Goal: Task Accomplishment & Management: Complete application form

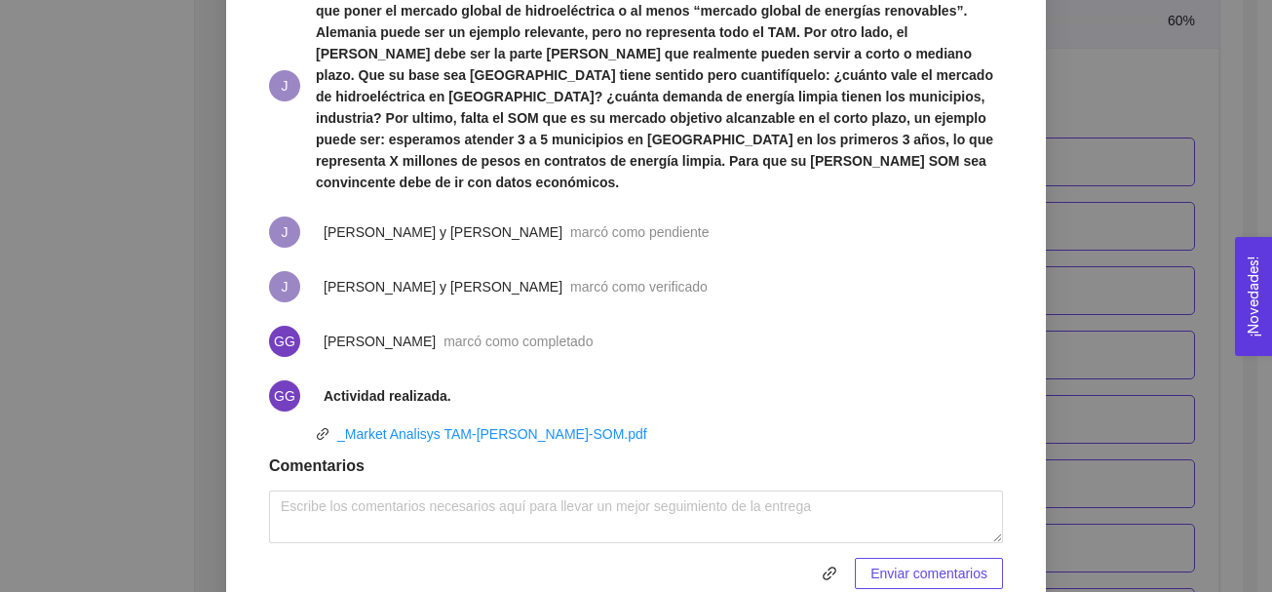
scroll to position [870, 0]
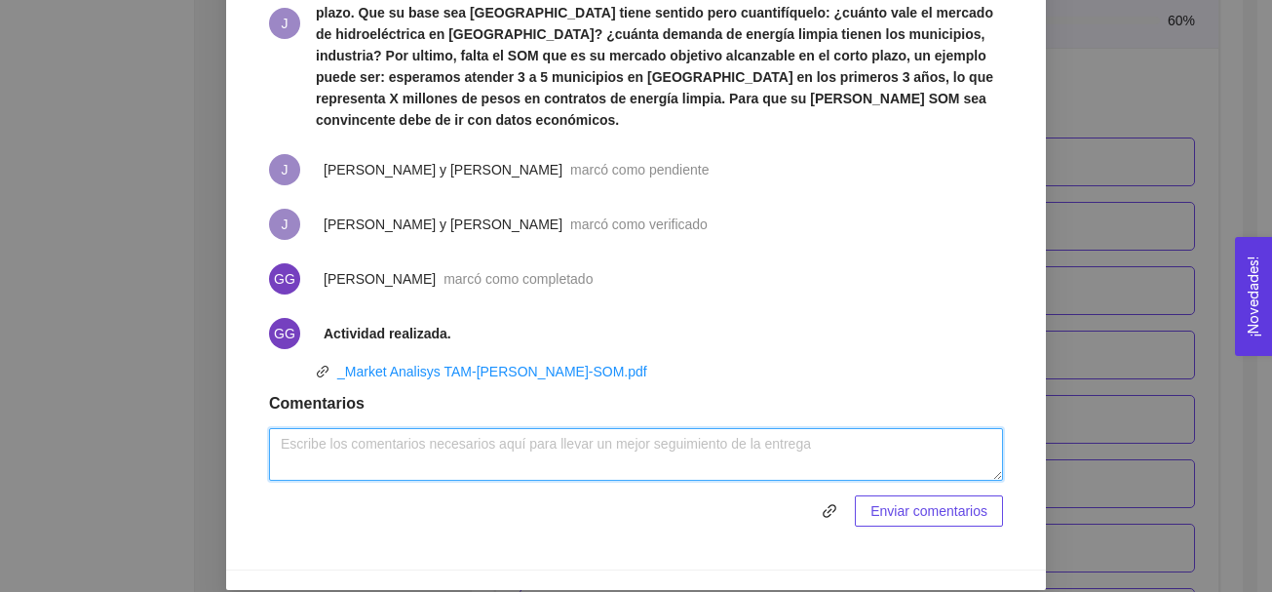
click at [525, 434] on textarea at bounding box center [636, 454] width 734 height 53
paste textarea "LOREMIPS DO SITAMET CON ADI ELI Seddoei te incididu ut labore etdol magna aliq …"
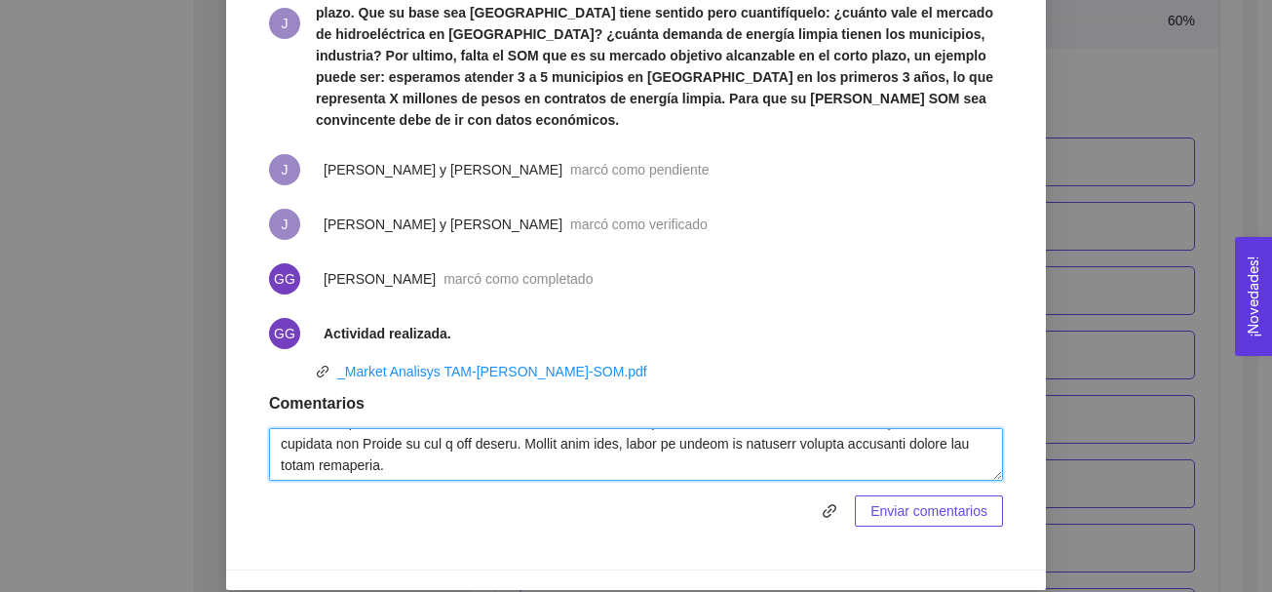
scroll to position [1394, 0]
drag, startPoint x: 274, startPoint y: 416, endPoint x: 800, endPoint y: 438, distance: 526.8
click at [800, 438] on textarea at bounding box center [636, 454] width 734 height 53
type textarea "LOREMIPS DO SITAMET CON ADI ELI Seddoei te incididu ut labore etdol magna aliq …"
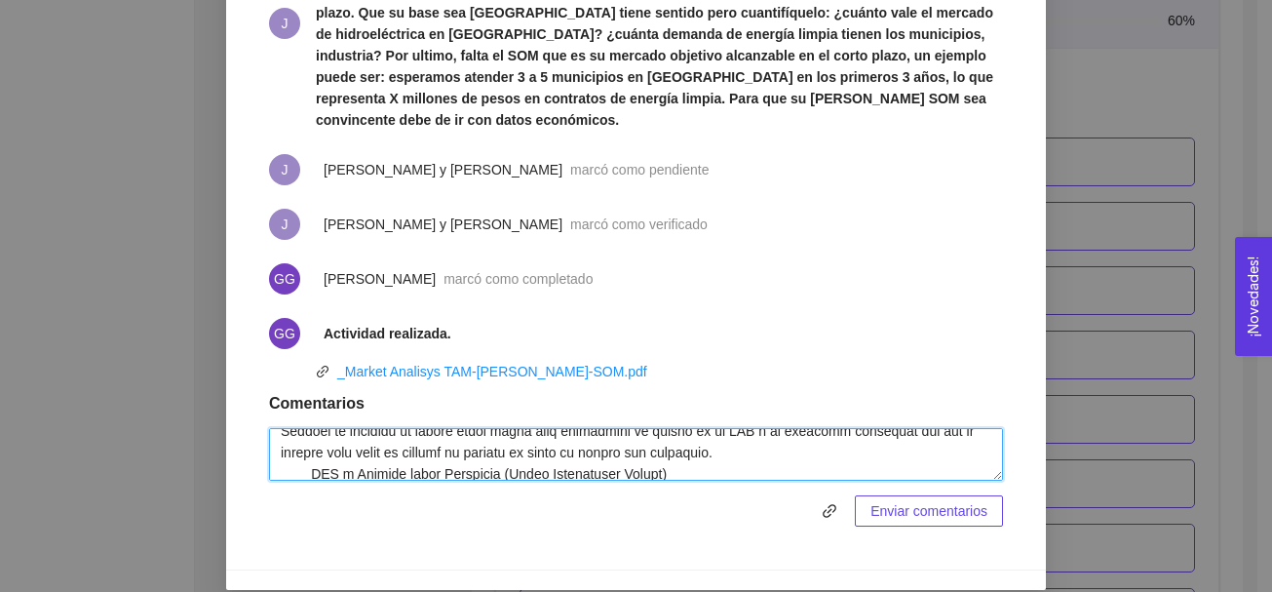
scroll to position [0, 0]
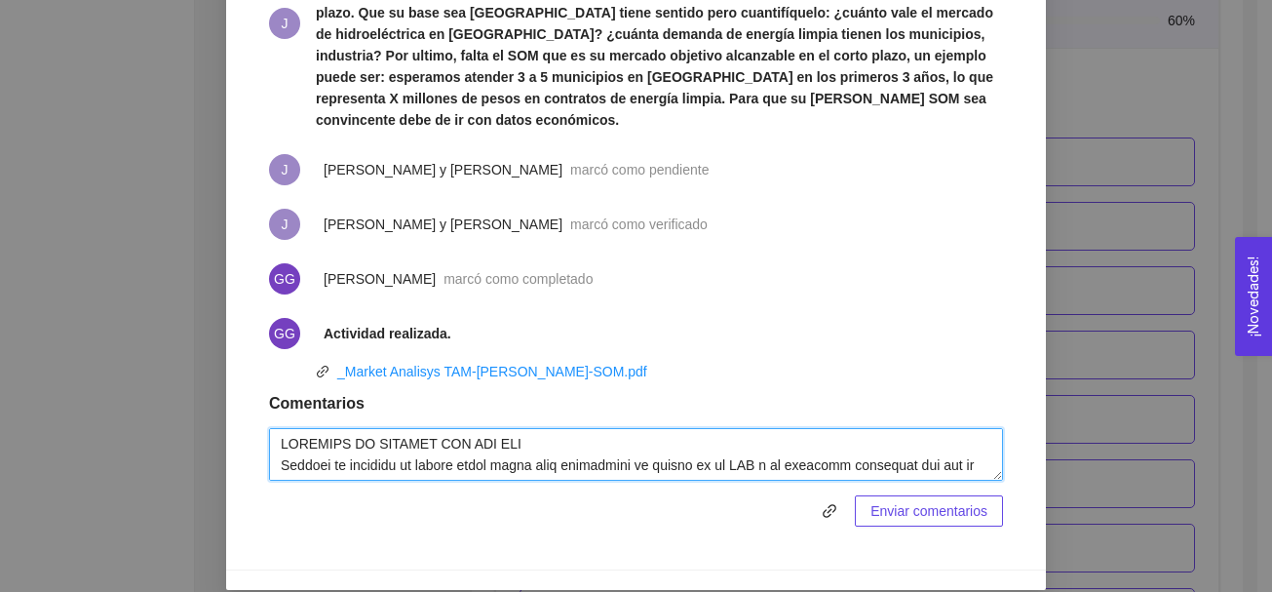
drag, startPoint x: 972, startPoint y: 445, endPoint x: 230, endPoint y: 417, distance: 742.4
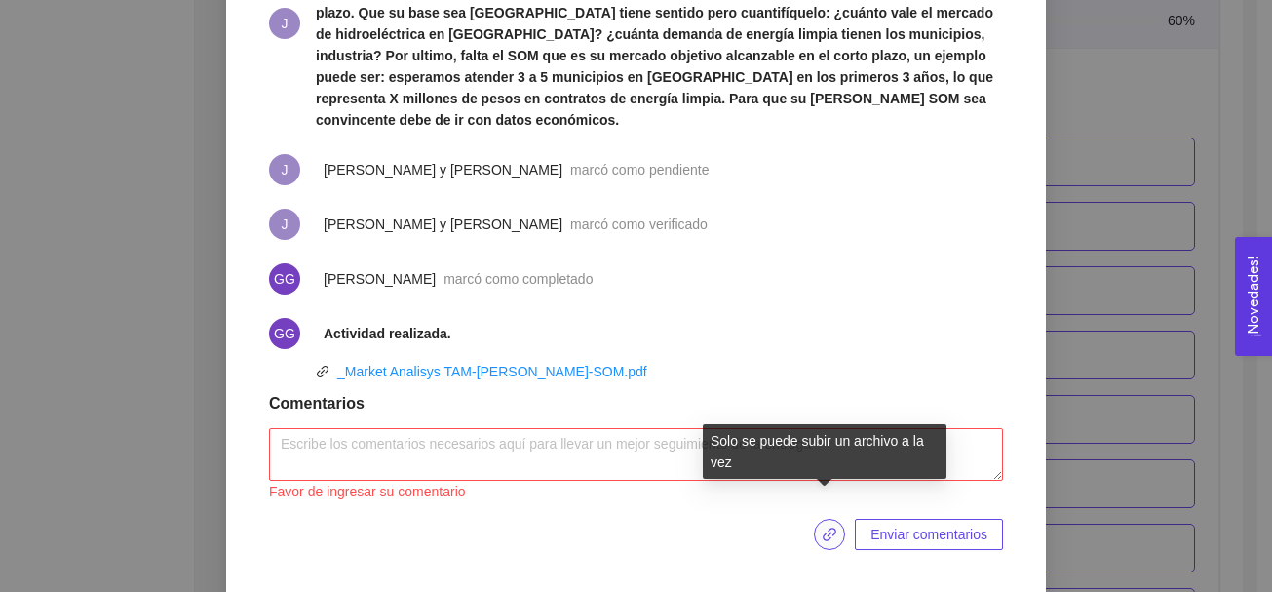
click at [822, 526] on icon "link" at bounding box center [830, 534] width 16 height 16
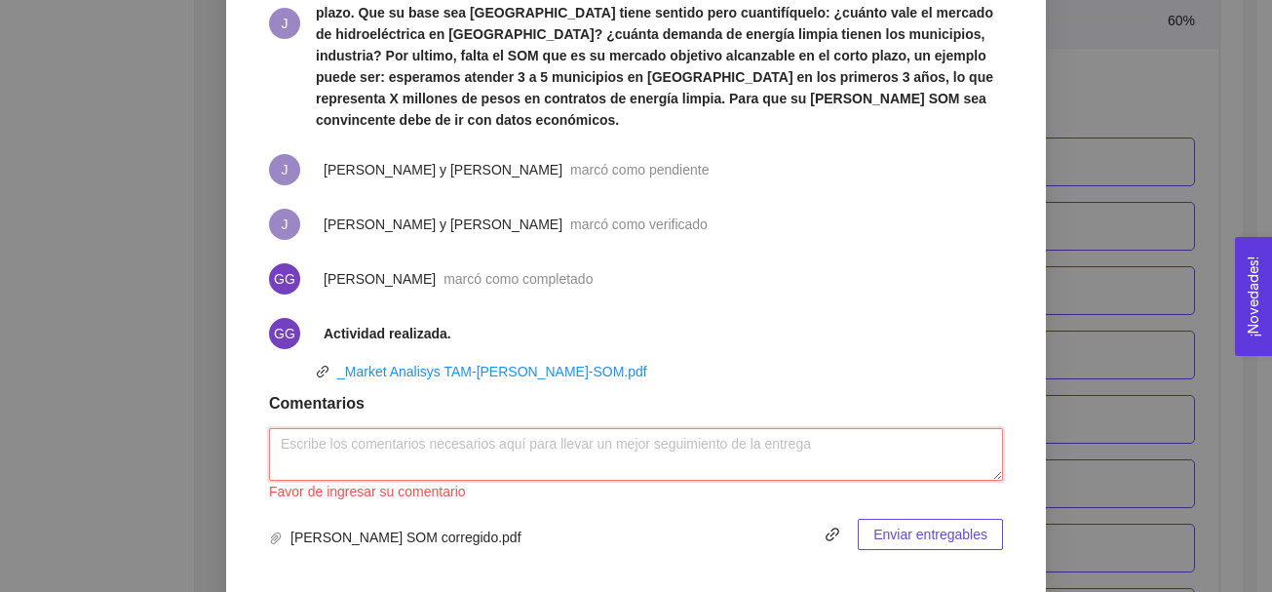
click at [704, 428] on textarea at bounding box center [636, 454] width 734 height 53
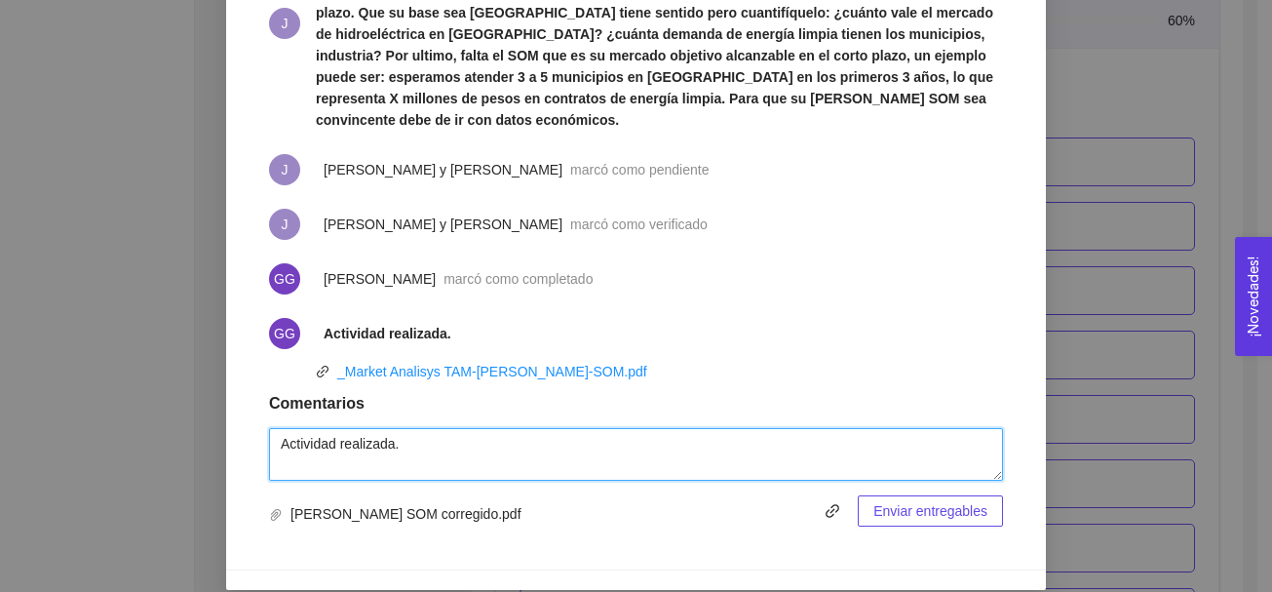
type textarea "Actividad realizada."
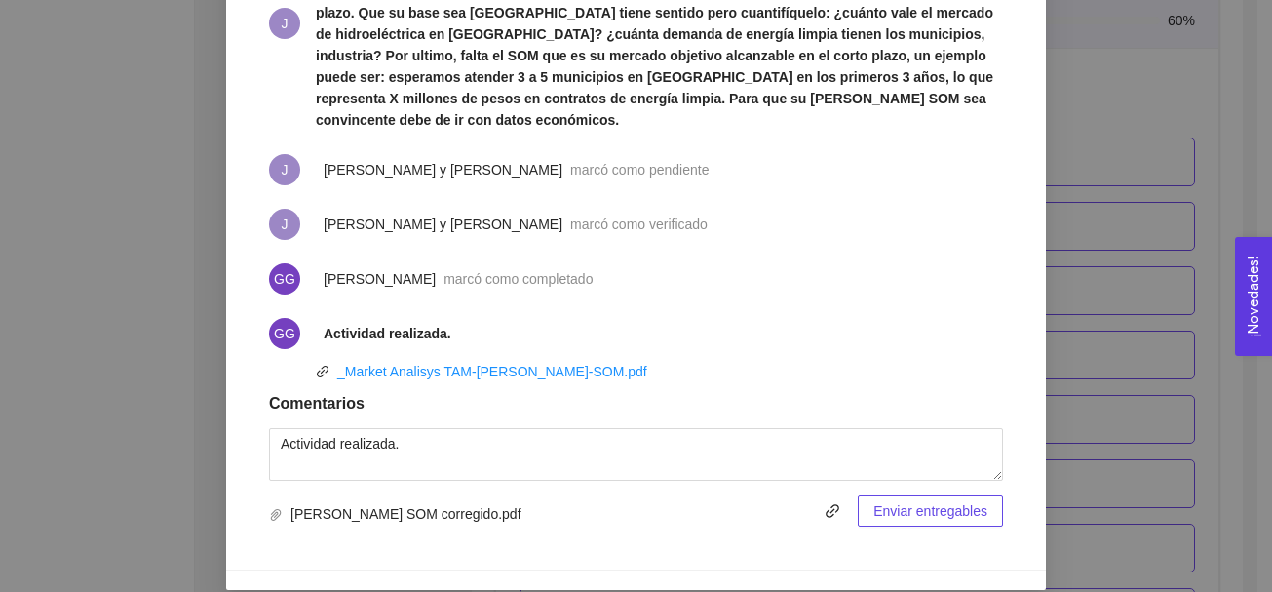
click at [965, 500] on span "Enviar entregables" at bounding box center [930, 510] width 114 height 21
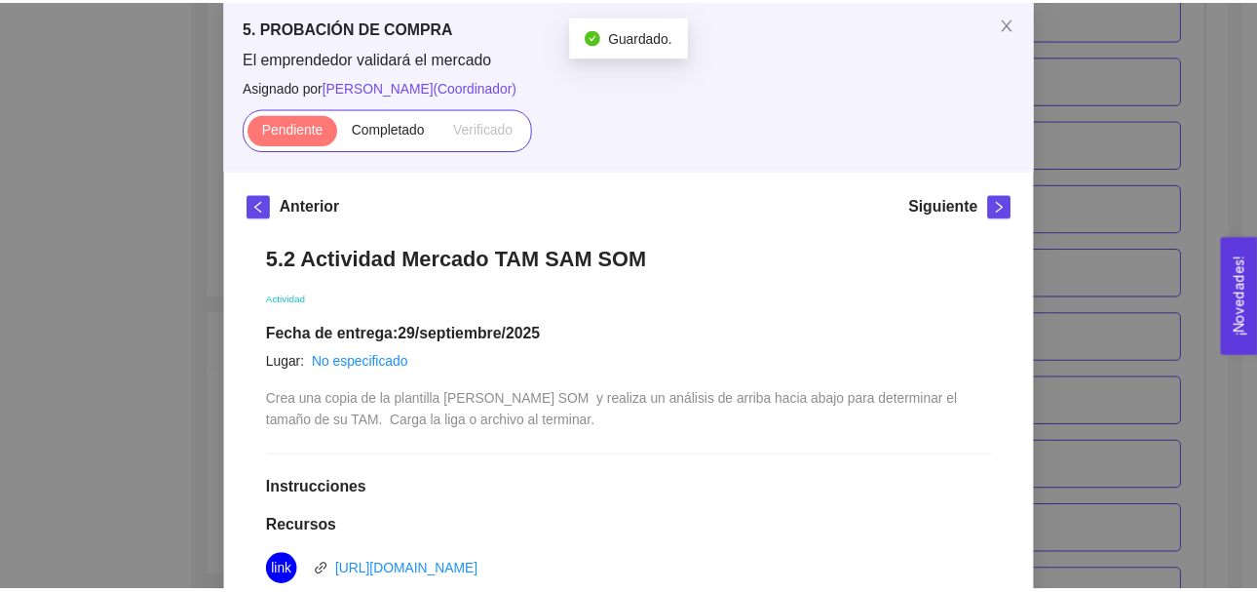
scroll to position [73, 0]
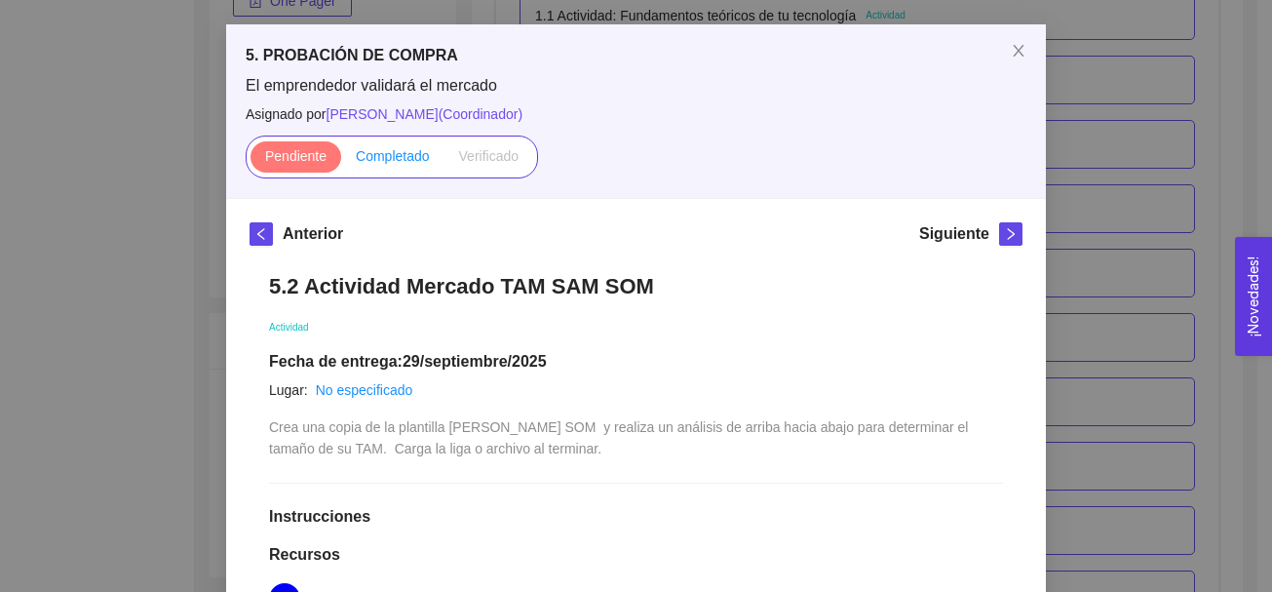
click at [380, 151] on span "Completado" at bounding box center [393, 156] width 74 height 16
click at [341, 161] on input "Completado" at bounding box center [341, 161] width 0 height 0
click at [1013, 50] on icon "close" at bounding box center [1018, 51] width 11 height 12
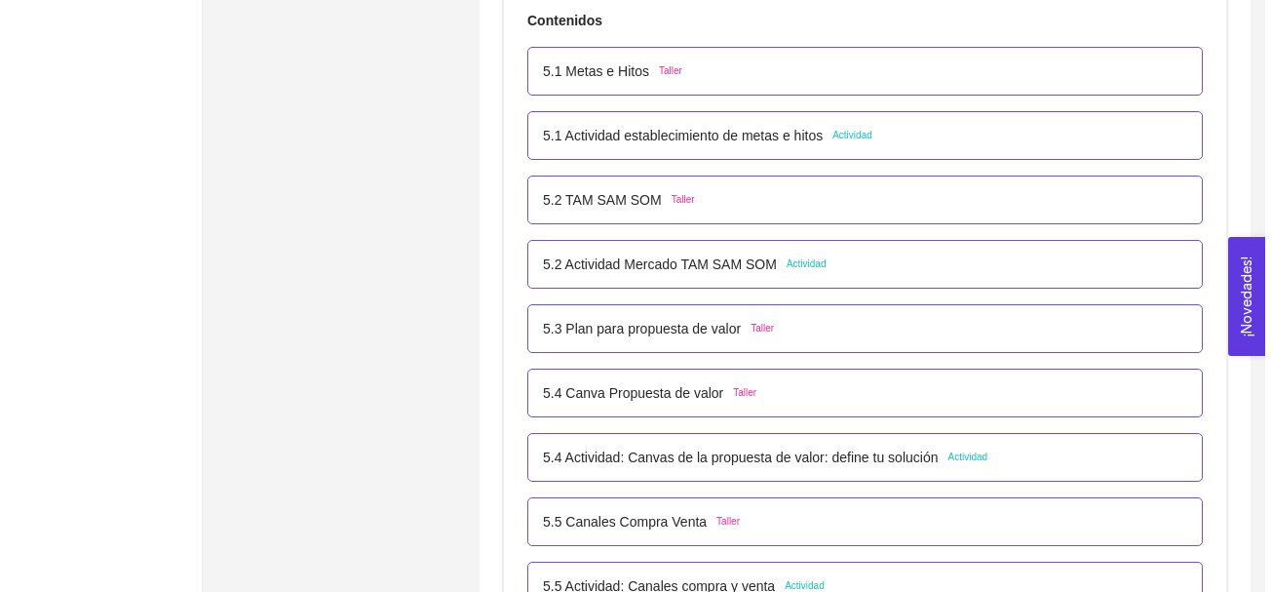
scroll to position [3826, 0]
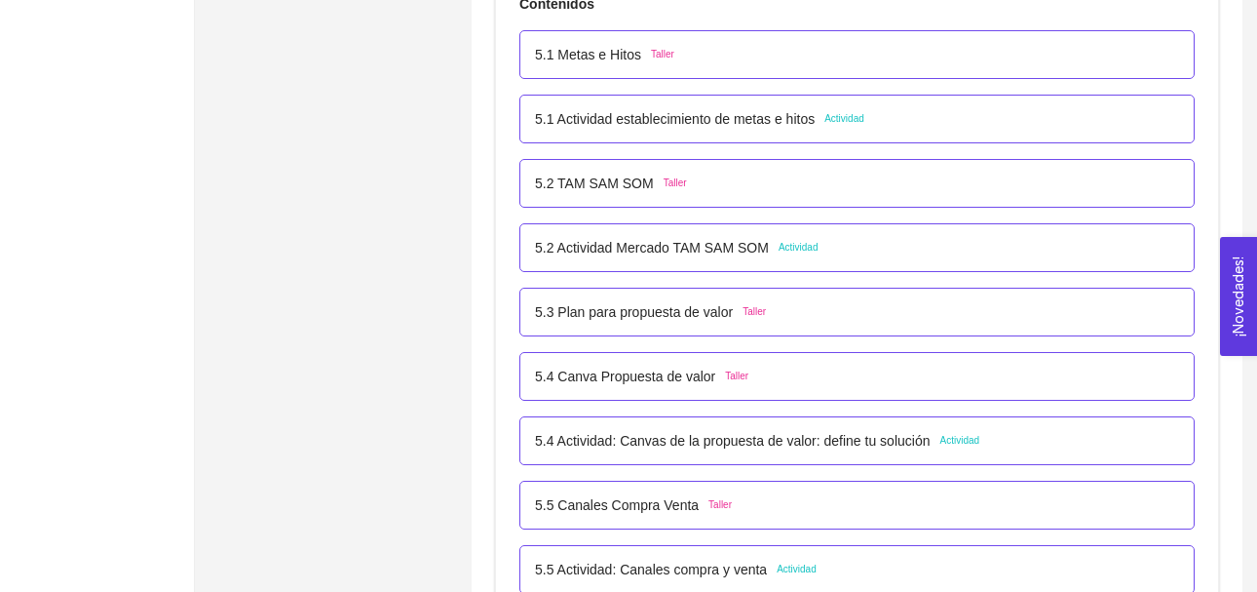
click at [962, 449] on div "5.4 Actividad: Canvas de la propuesta de valor: define tu solución Actividad" at bounding box center [757, 440] width 445 height 21
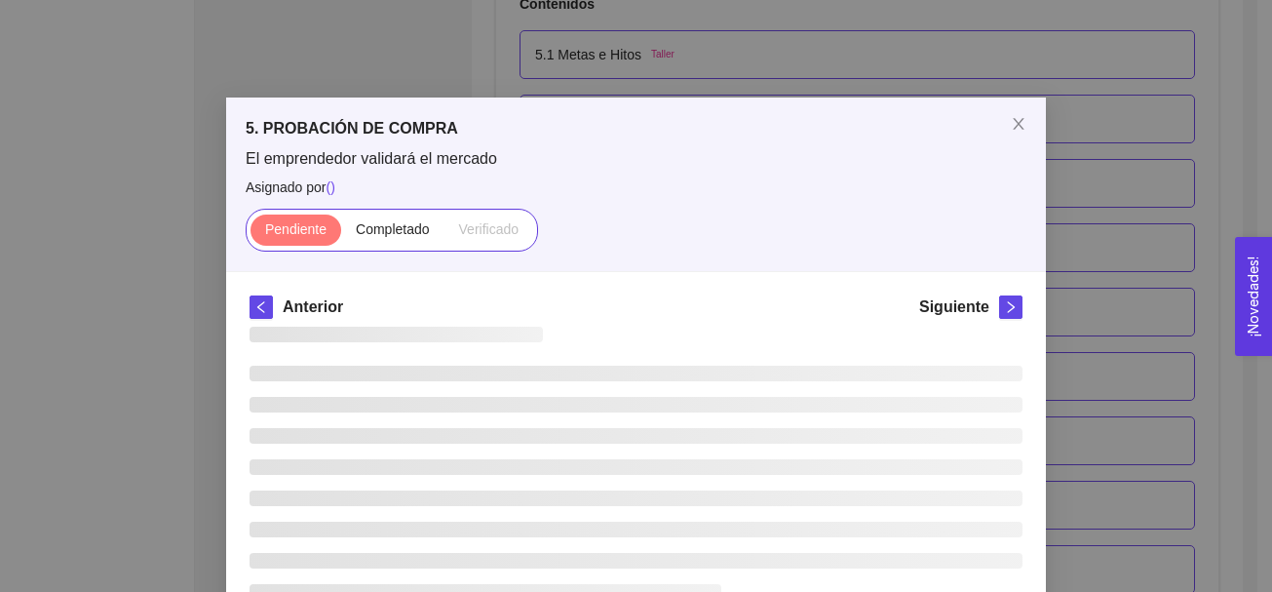
scroll to position [0, 0]
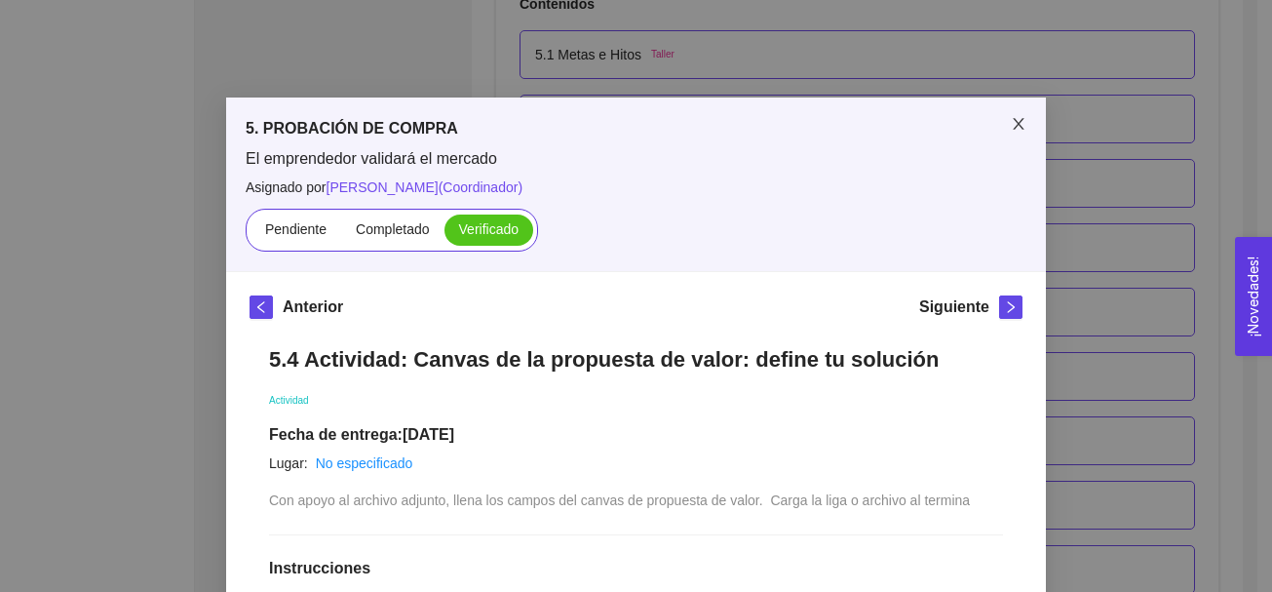
click at [1012, 119] on icon "close" at bounding box center [1019, 124] width 16 height 16
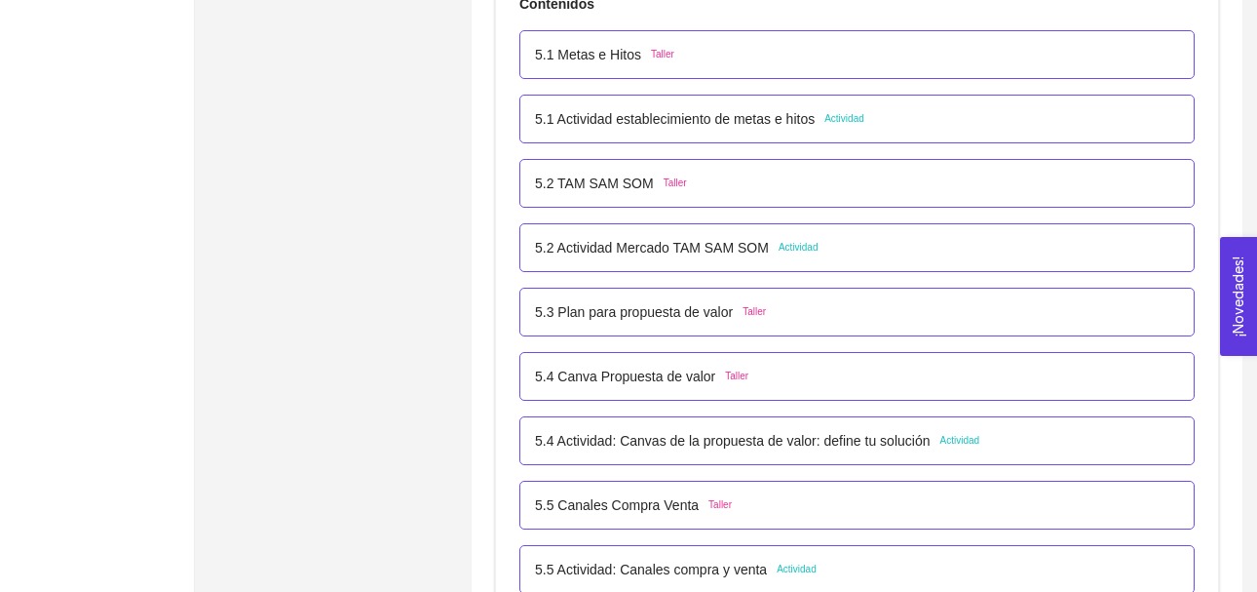
click at [789, 563] on span "Actividad" at bounding box center [797, 569] width 40 height 16
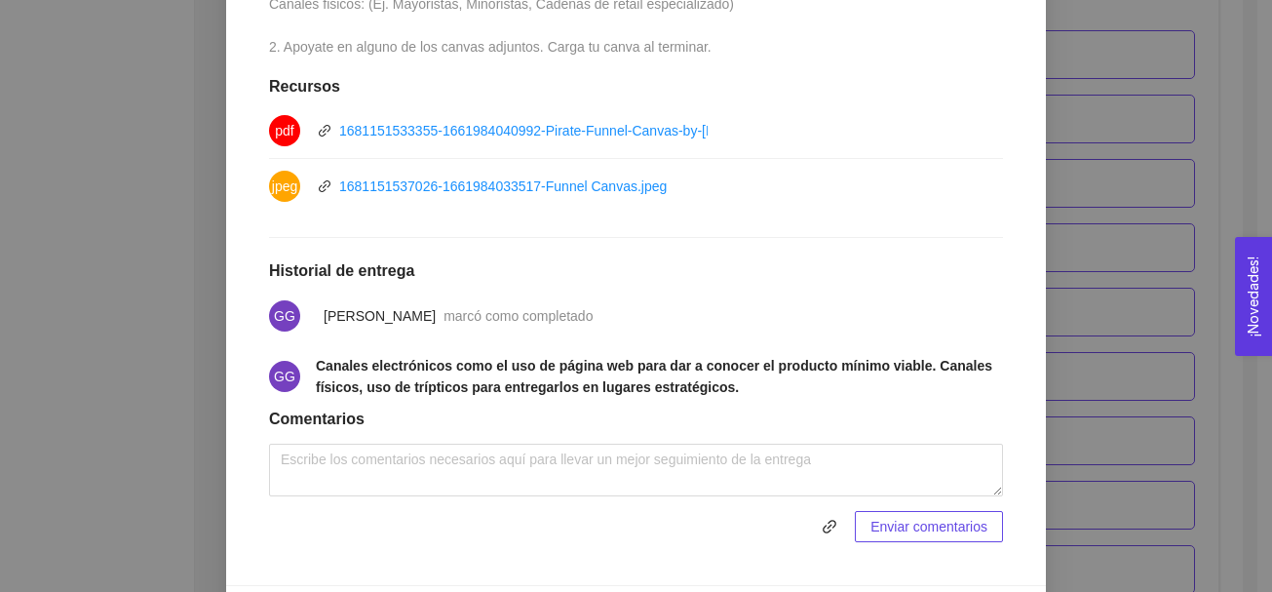
scroll to position [679, 0]
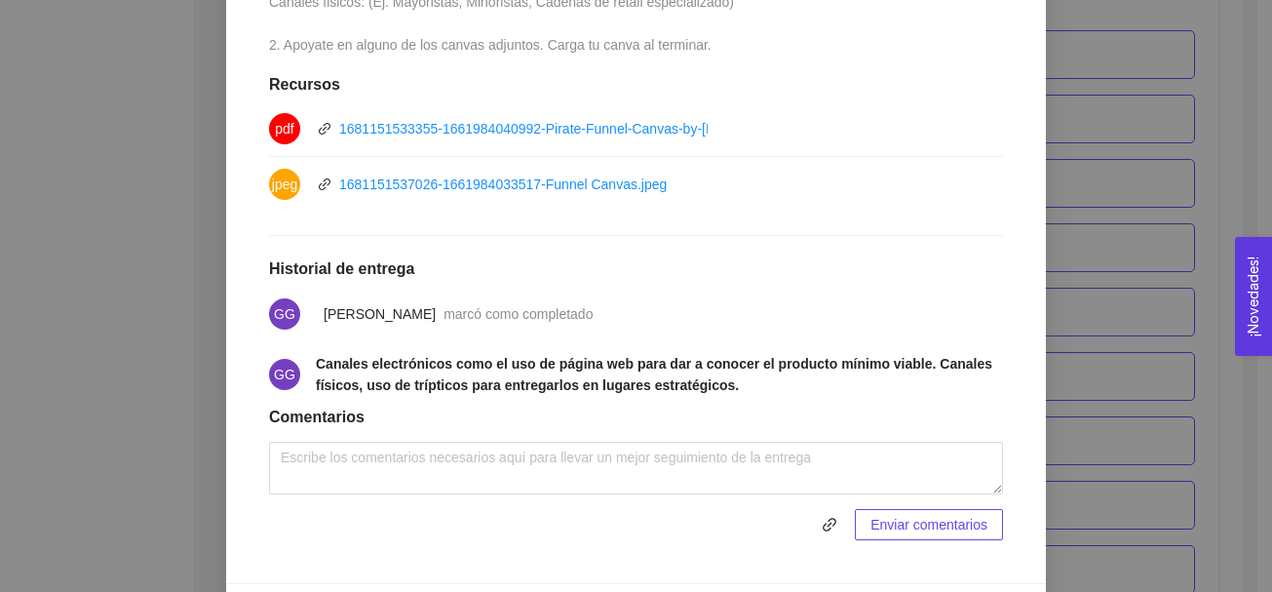
click at [1082, 59] on div "5. PROBACIÓN DE COMPRA El emprendedor validará el mercado Asignado por [PERSON_…" at bounding box center [636, 296] width 1272 height 592
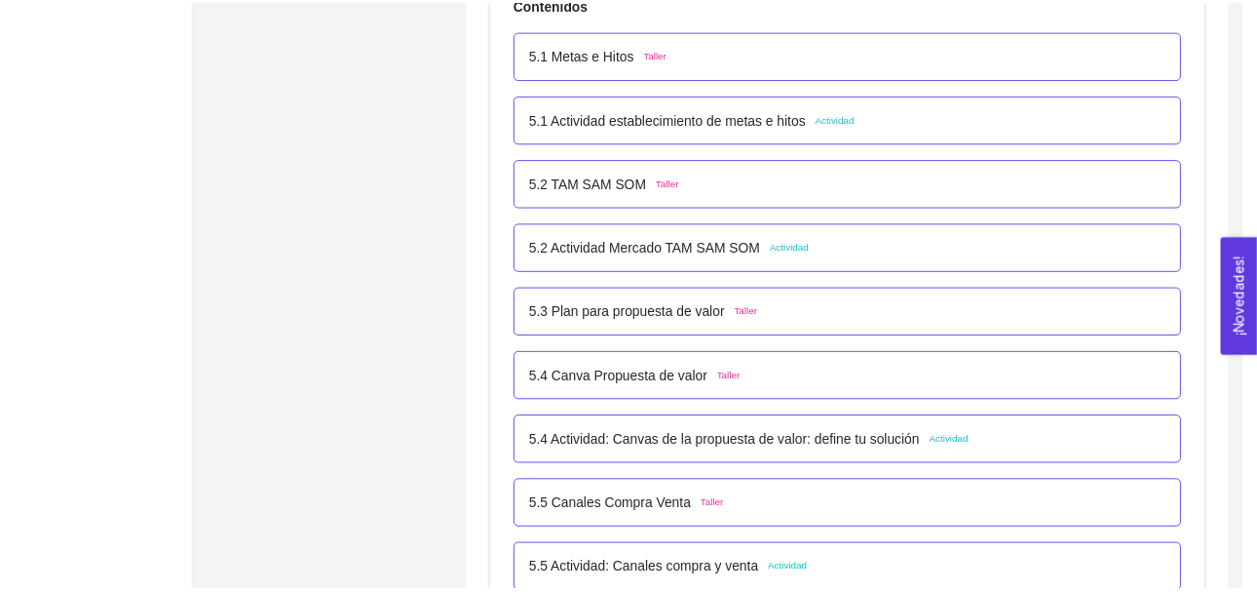
scroll to position [617, 0]
